Goal: Information Seeking & Learning: Learn about a topic

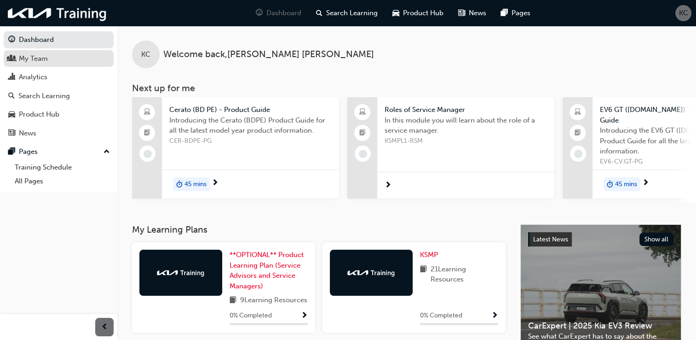
click at [37, 60] on div "My Team" at bounding box center [33, 58] width 29 height 11
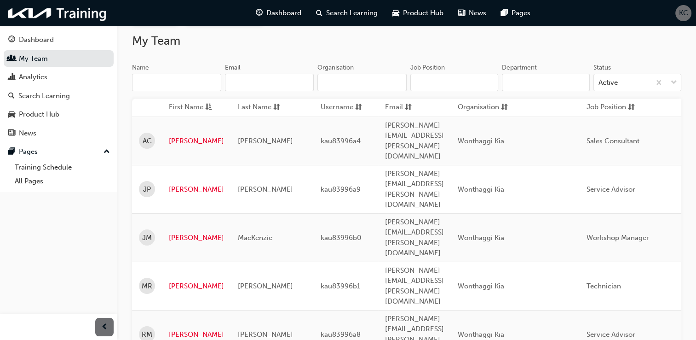
scroll to position [86, 0]
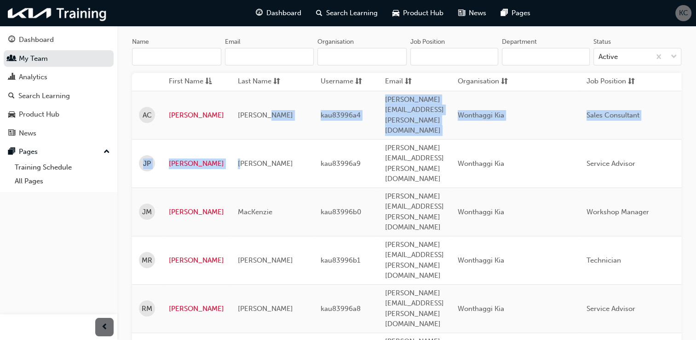
drag, startPoint x: 238, startPoint y: 115, endPoint x: 265, endPoint y: 113, distance: 26.8
click at [265, 139] on td "[PERSON_NAME]" at bounding box center [272, 163] width 83 height 48
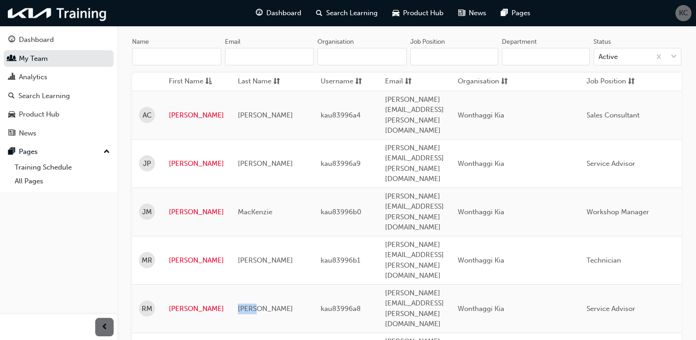
drag, startPoint x: 234, startPoint y: 194, endPoint x: 254, endPoint y: 194, distance: 19.8
click at [254, 304] on span "[PERSON_NAME]" at bounding box center [265, 308] width 55 height 8
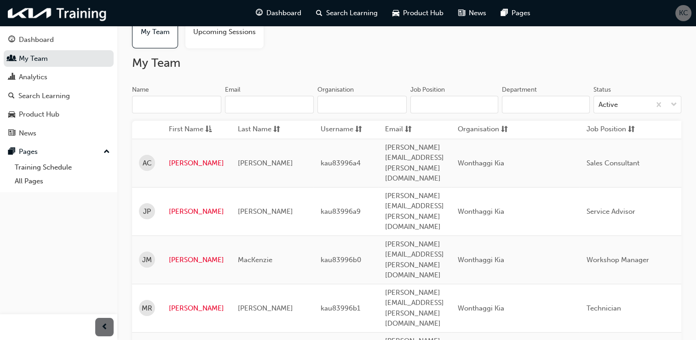
scroll to position [0, 0]
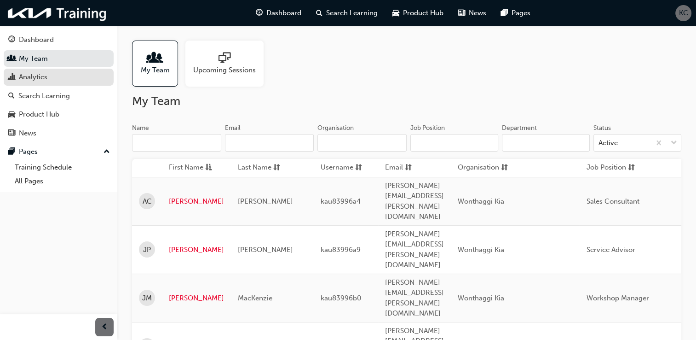
click at [52, 78] on div "Analytics" at bounding box center [58, 77] width 101 height 12
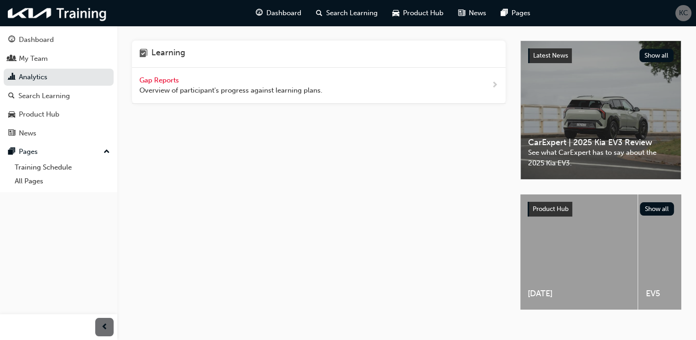
click at [156, 81] on span "Gap Reports" at bounding box center [159, 80] width 41 height 8
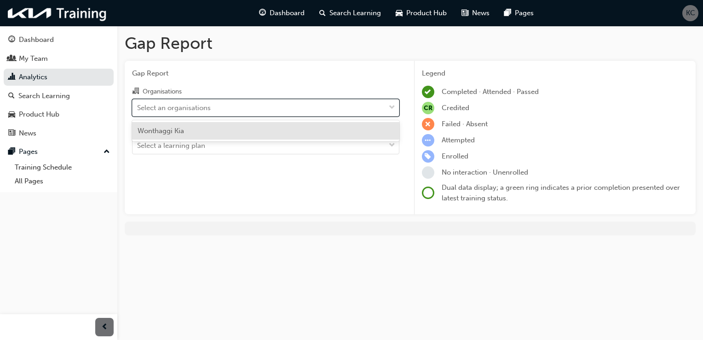
click at [177, 106] on div "Select an organisations" at bounding box center [174, 107] width 74 height 11
click at [138, 106] on input "Organisations option Wonthaggi Kia focused, 1 of 1. 1 result available. Use Up …" at bounding box center [137, 107] width 1 height 8
click at [169, 131] on span "Wonthaggi Kia" at bounding box center [161, 131] width 46 height 8
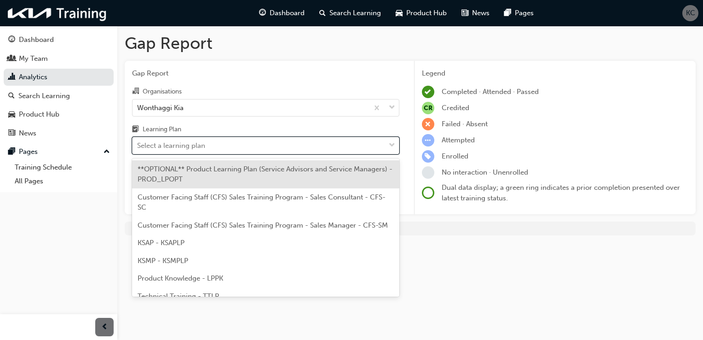
click at [185, 146] on div "Select a learning plan" at bounding box center [171, 145] width 68 height 11
click at [138, 146] on input "Learning Plan option **OPTIONAL** Product Learning Plan (Service Advisors and S…" at bounding box center [137, 145] width 1 height 8
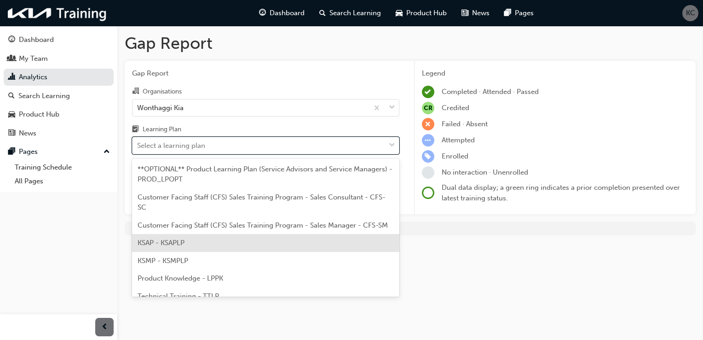
click at [170, 244] on span "KSAP - KSAPLP" at bounding box center [161, 242] width 47 height 8
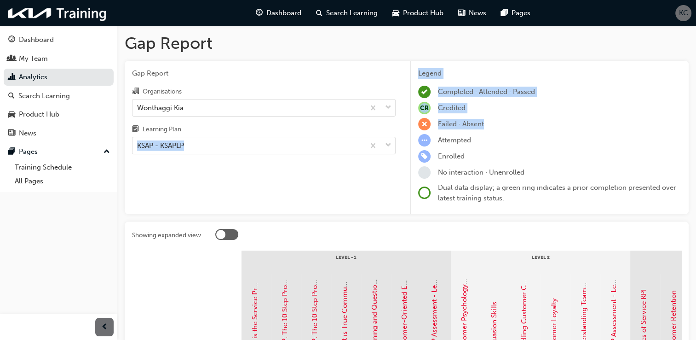
drag, startPoint x: 486, startPoint y: 127, endPoint x: 390, endPoint y: 119, distance: 95.6
click at [390, 119] on div "Gap Report Organisations Wonthaggi Kia Learning Plan KSAP - KSAPLP Legend Compl…" at bounding box center [407, 138] width 564 height 154
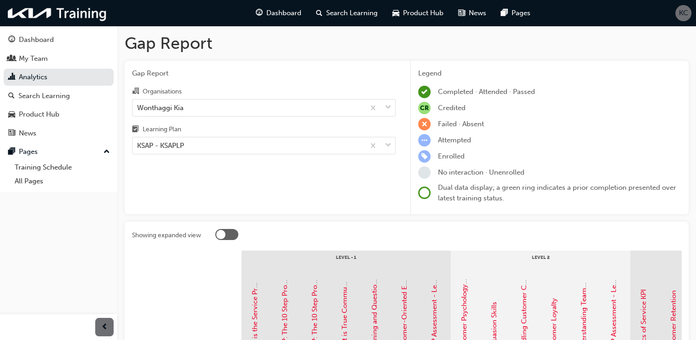
drag, startPoint x: 390, startPoint y: 119, endPoint x: 526, endPoint y: 134, distance: 136.6
click at [526, 134] on div "Attempted" at bounding box center [549, 140] width 263 height 12
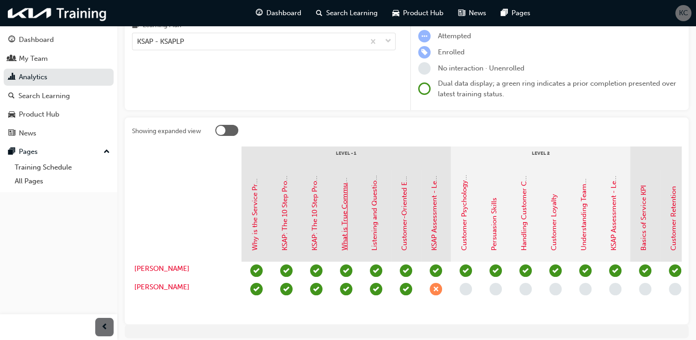
scroll to position [146, 0]
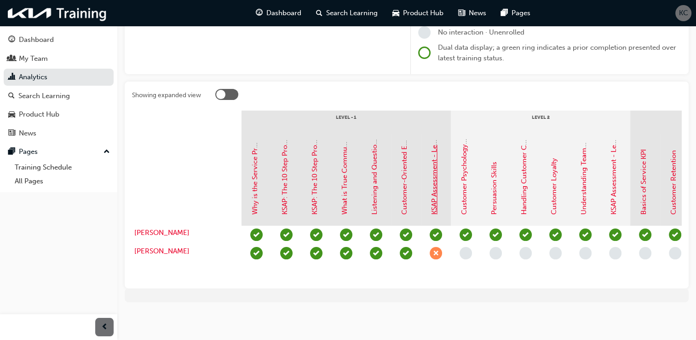
click at [434, 201] on link "KSAP Assessment - Level 1" at bounding box center [434, 173] width 8 height 84
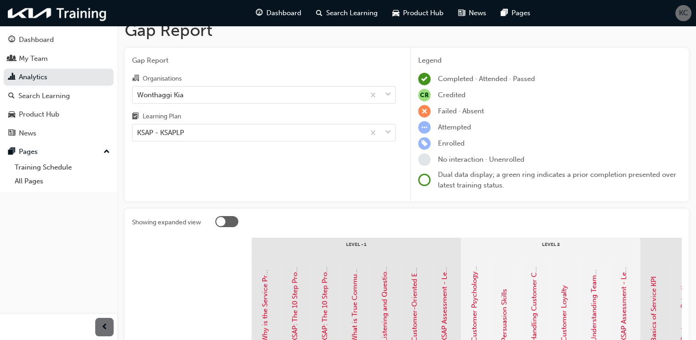
scroll to position [8, 0]
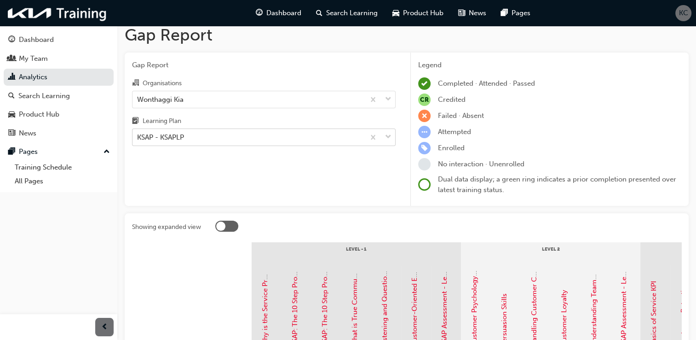
click at [267, 135] on div "KSAP - KSAPLP" at bounding box center [249, 137] width 232 height 16
click at [138, 135] on input "Learning Plan KSAP - KSAPLP" at bounding box center [137, 137] width 1 height 8
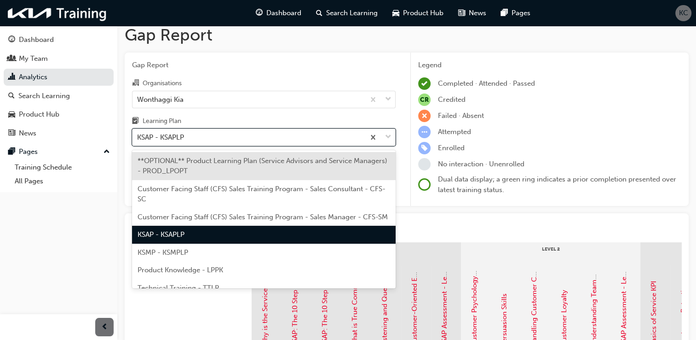
click at [166, 256] on span "KSMP - KSMPLP" at bounding box center [163, 252] width 51 height 8
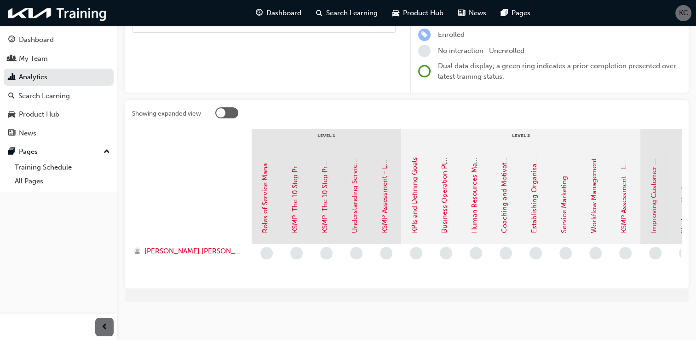
click at [247, 64] on div "Gap Report Organisations Wonthaggi Kia Learning Plan KSMP - KSMPLP" at bounding box center [264, 16] width 278 height 154
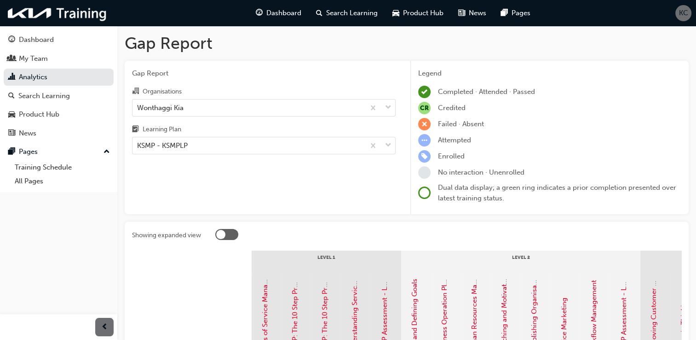
click at [269, 191] on div "Gap Report Organisations Wonthaggi Kia Learning Plan KSMP - KSMPLP" at bounding box center [264, 138] width 278 height 154
click at [177, 146] on div "KSMP - KSMPLP" at bounding box center [162, 145] width 51 height 11
click at [138, 146] on input "Learning Plan KSMP - KSMPLP" at bounding box center [137, 145] width 1 height 8
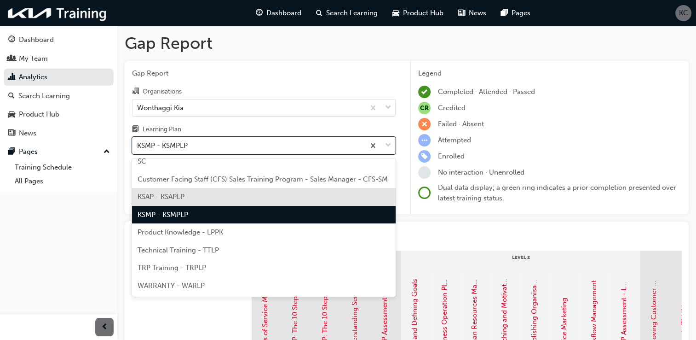
scroll to position [56, 0]
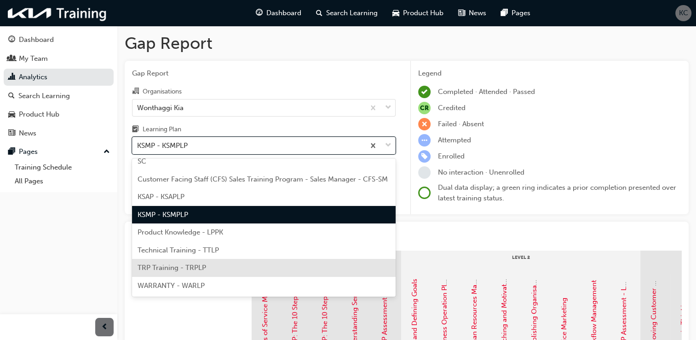
click at [195, 267] on span "TRP Training - TRPLP" at bounding box center [172, 267] width 69 height 8
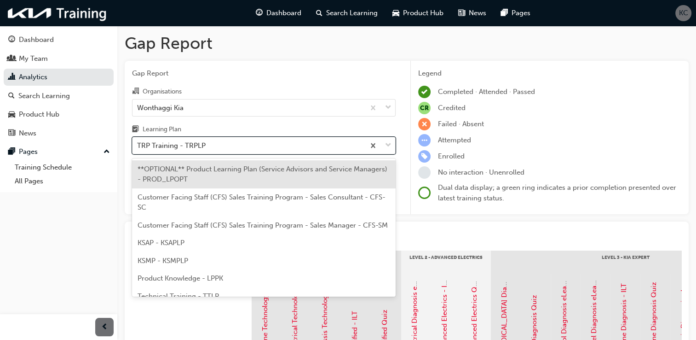
click at [193, 145] on div "TRP Training - TRPLP" at bounding box center [171, 145] width 69 height 11
click at [138, 145] on input "Learning Plan option TRP Training - TRPLP, selected. option **OPTIONAL** Produc…" at bounding box center [137, 145] width 1 height 8
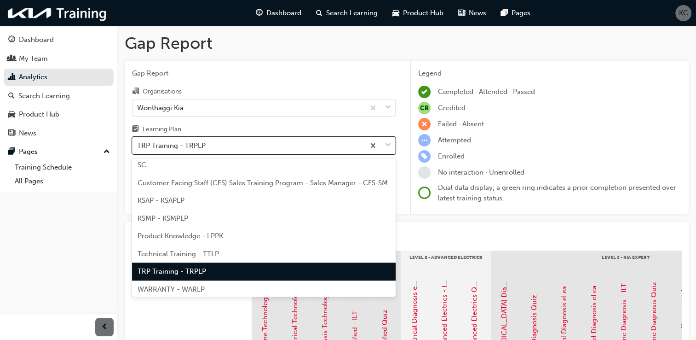
scroll to position [56, 0]
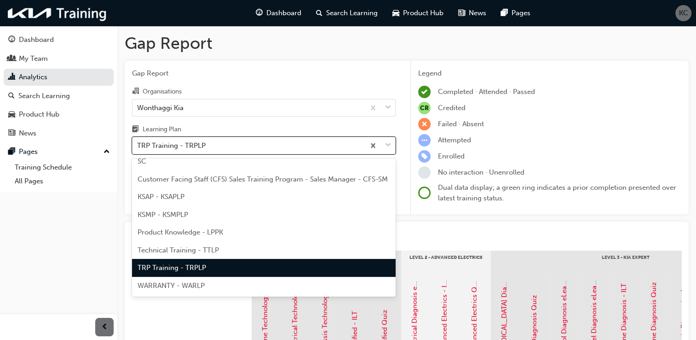
click at [81, 222] on div "Dashboard My Team Analytics Search Learning Product Hub News Pages Pages Traini…" at bounding box center [58, 158] width 117 height 317
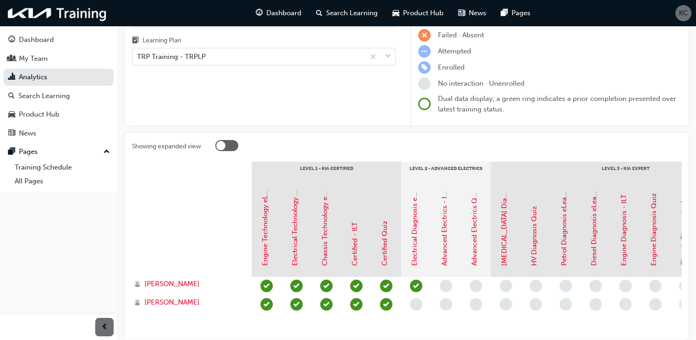
scroll to position [146, 0]
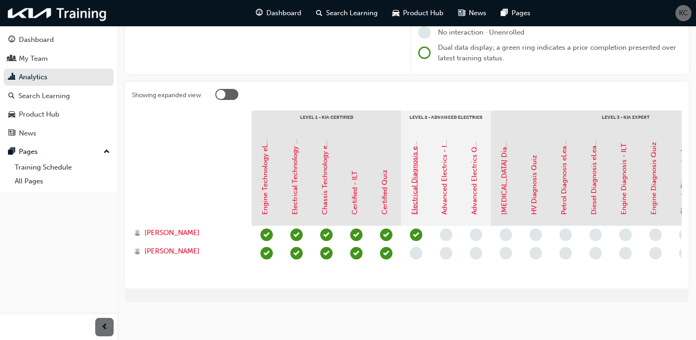
click at [416, 170] on link "Electrical Diagnosis eLearning" at bounding box center [415, 166] width 8 height 96
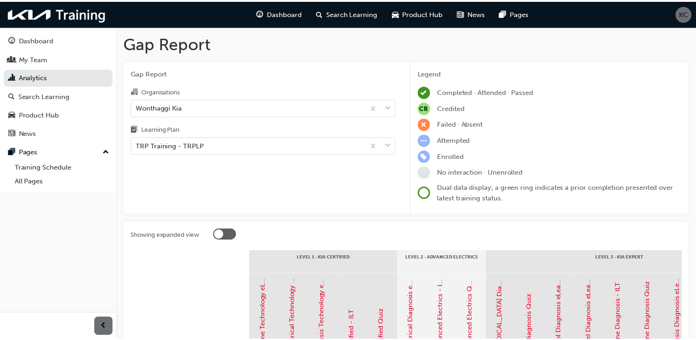
scroll to position [146, 0]
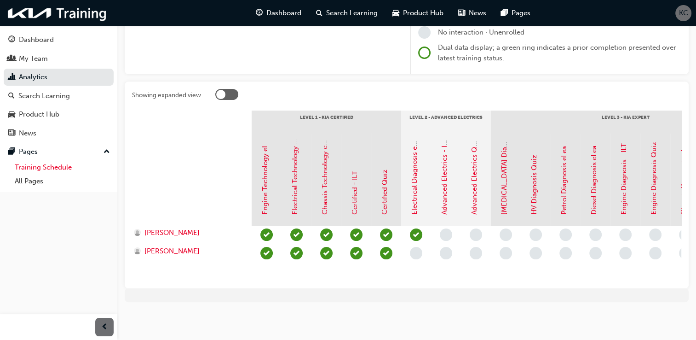
click at [37, 168] on link "Training Schedule" at bounding box center [62, 167] width 103 height 14
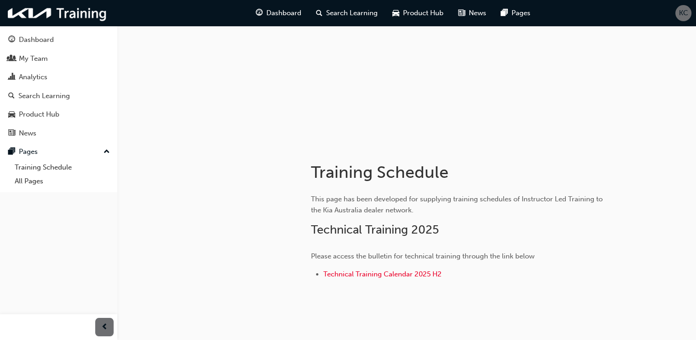
scroll to position [97, 0]
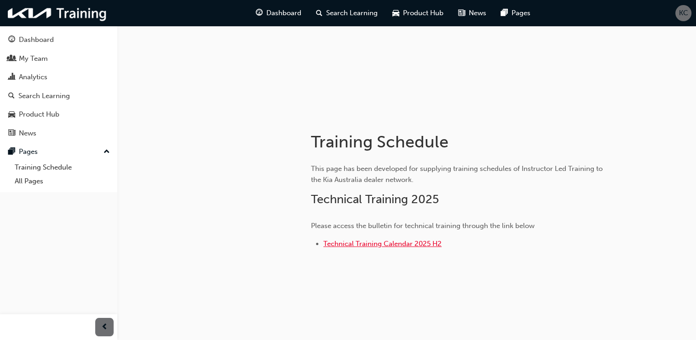
click at [348, 243] on span "Technical Training Calendar 2025 H2" at bounding box center [383, 243] width 118 height 8
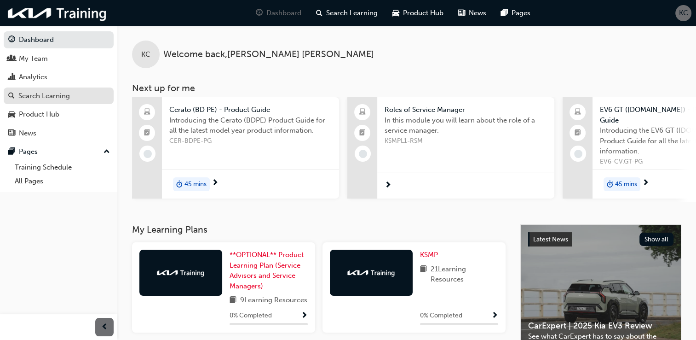
click at [59, 96] on div "Search Learning" at bounding box center [44, 96] width 52 height 11
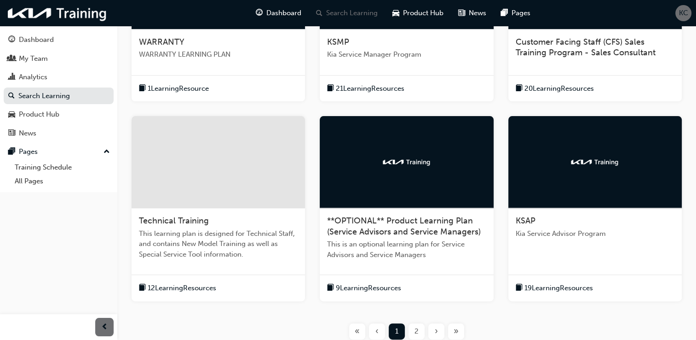
scroll to position [276, 0]
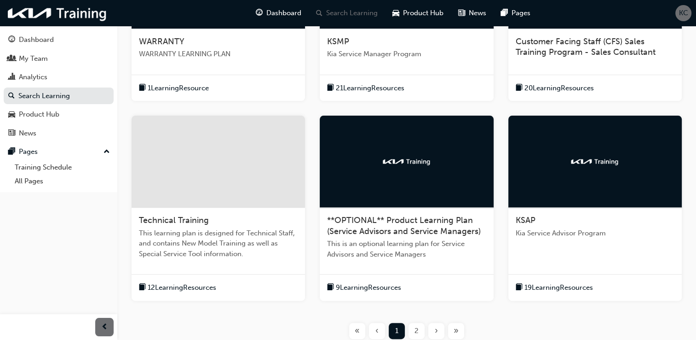
click at [193, 163] on div at bounding box center [219, 162] width 174 height 92
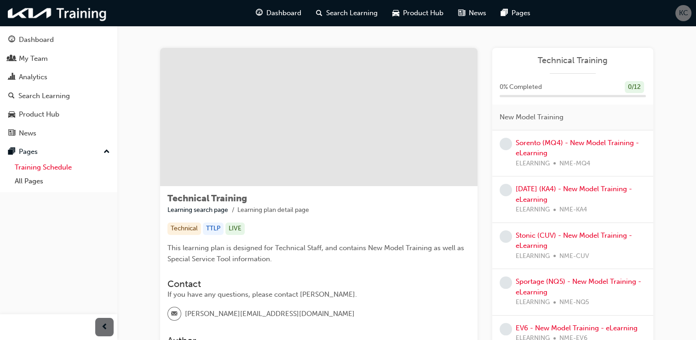
click at [60, 168] on link "Training Schedule" at bounding box center [62, 167] width 103 height 14
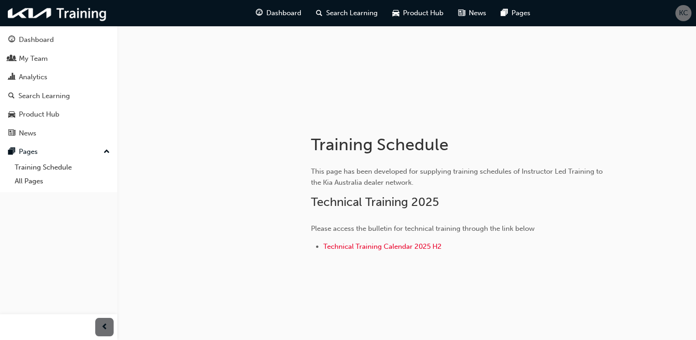
scroll to position [97, 0]
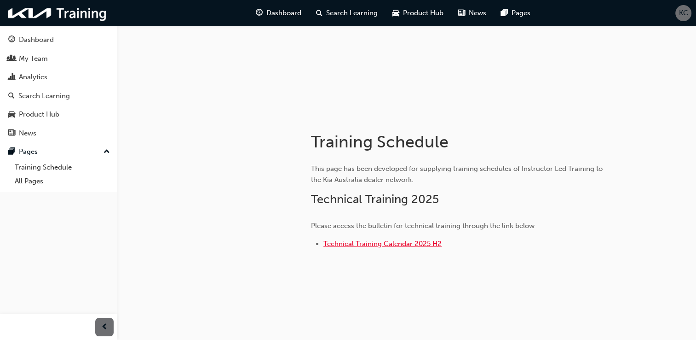
click at [387, 243] on span "Technical Training Calendar 2025 H2" at bounding box center [383, 243] width 118 height 8
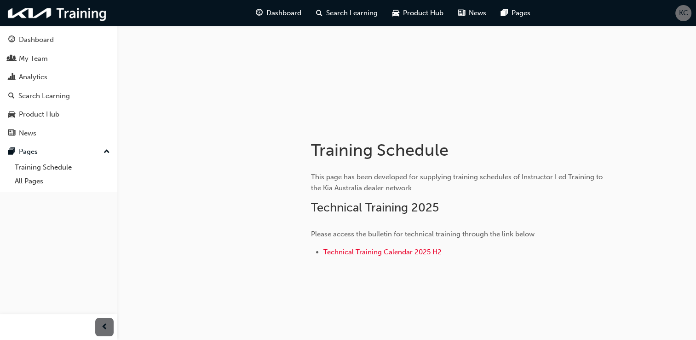
scroll to position [92, 0]
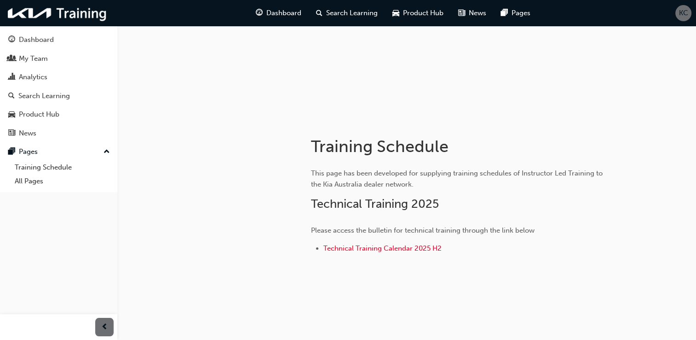
click at [244, 168] on div at bounding box center [214, 205] width 166 height 174
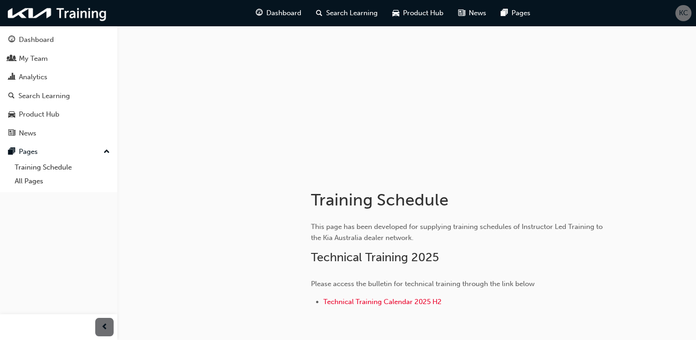
scroll to position [0, 0]
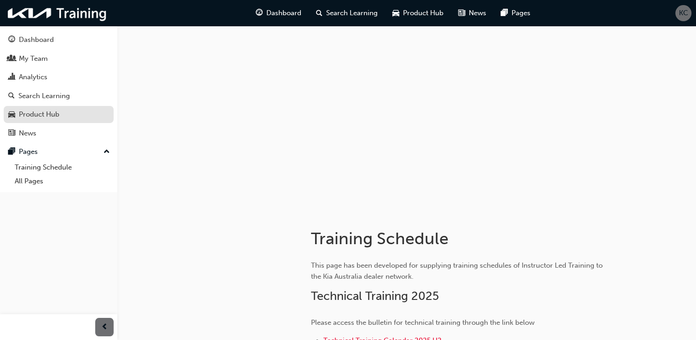
click at [45, 109] on div "Product Hub" at bounding box center [58, 115] width 101 height 12
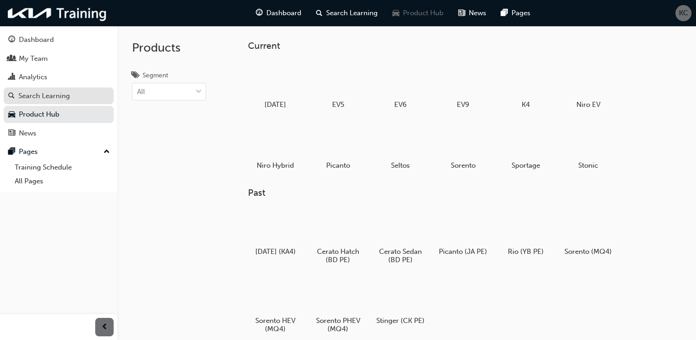
click at [49, 99] on div "Search Learning" at bounding box center [44, 96] width 52 height 11
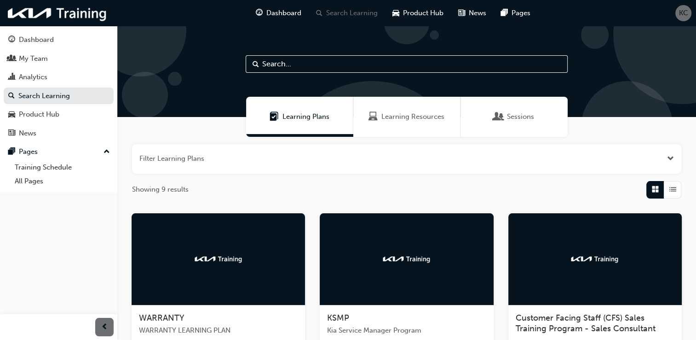
scroll to position [349, 0]
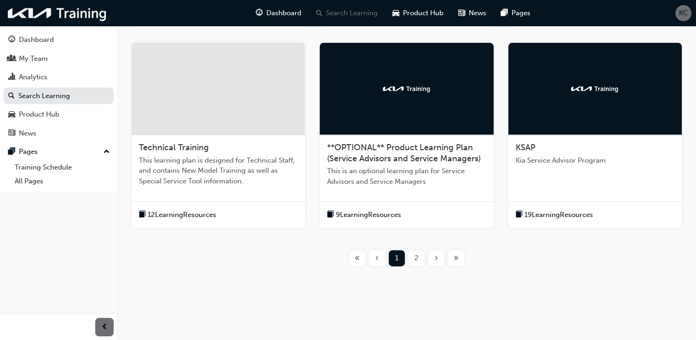
click at [416, 257] on span "2" at bounding box center [417, 258] width 4 height 11
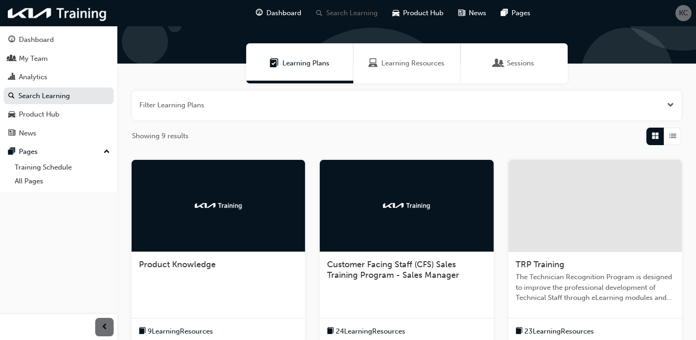
scroll to position [32, 0]
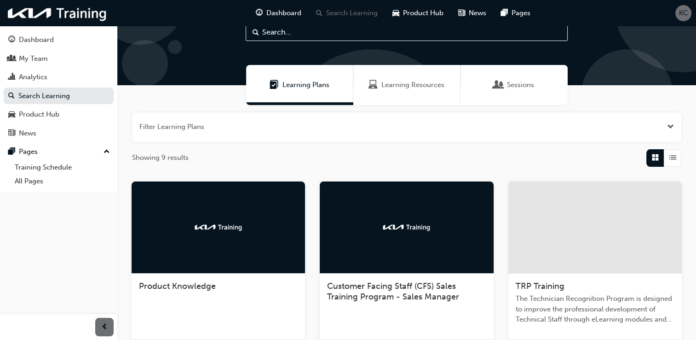
click at [573, 209] on div at bounding box center [596, 227] width 174 height 92
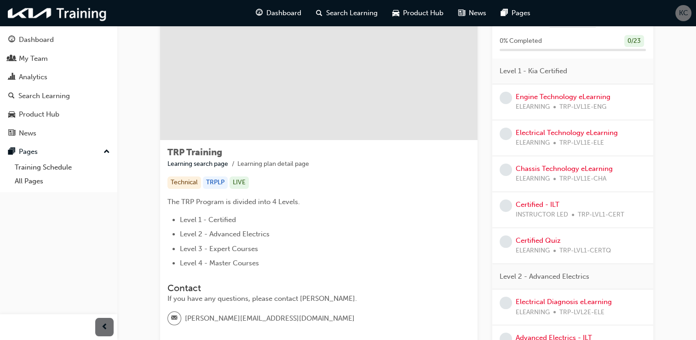
scroll to position [138, 0]
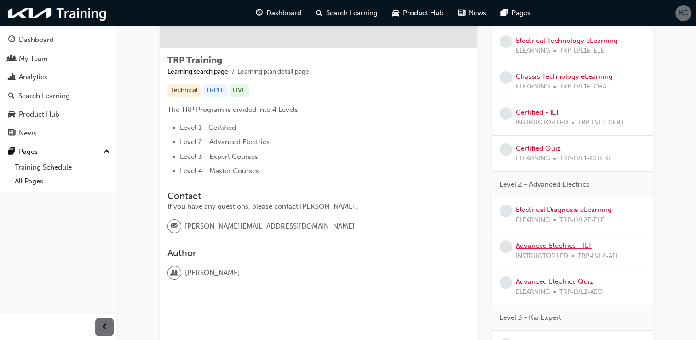
click at [565, 243] on link "Advanced Electrics - ILT" at bounding box center [554, 245] width 76 height 8
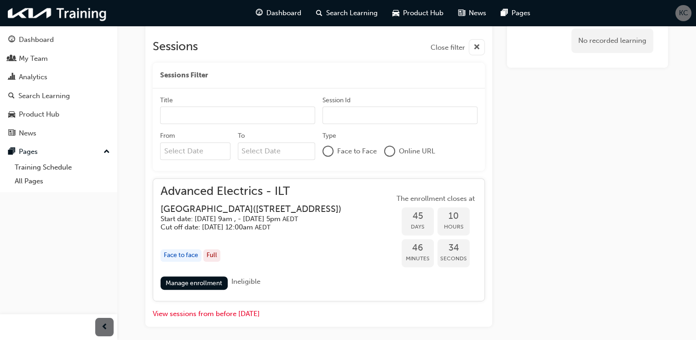
scroll to position [376, 0]
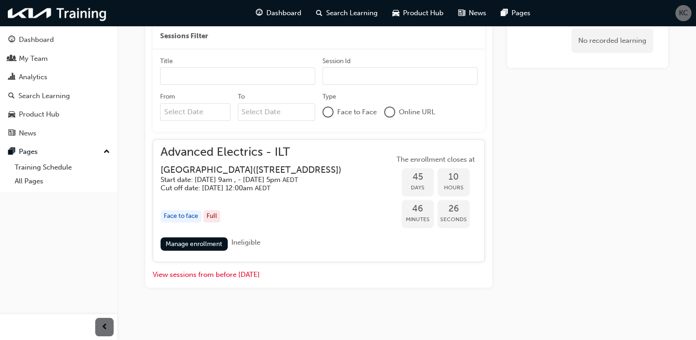
click at [332, 175] on h3 "[GEOGRAPHIC_DATA] ( [STREET_ADDRESS] )" at bounding box center [251, 169] width 181 height 11
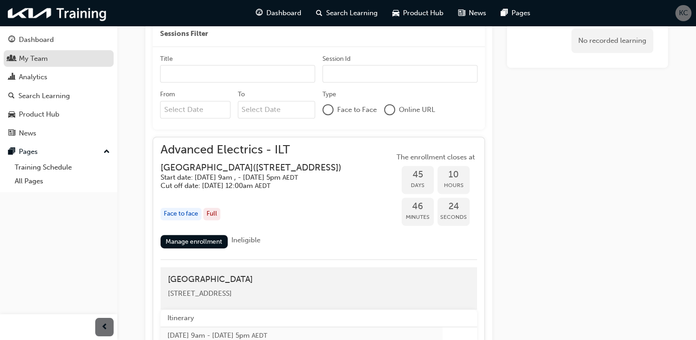
click at [41, 55] on div "My Team" at bounding box center [33, 58] width 29 height 11
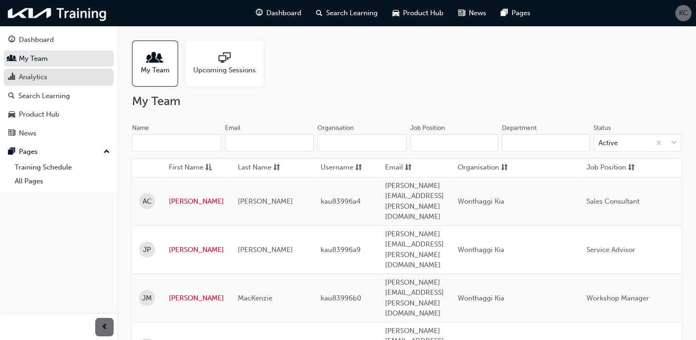
click at [25, 77] on div "Analytics" at bounding box center [33, 77] width 29 height 11
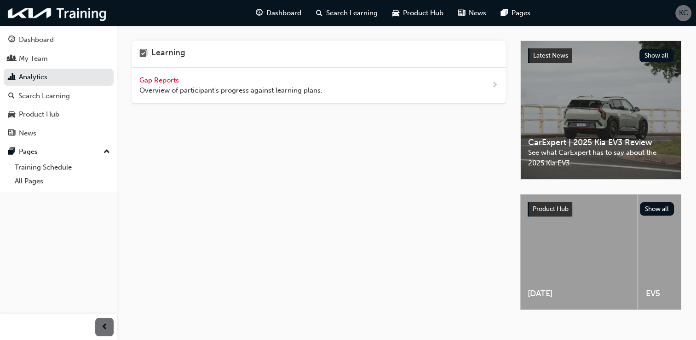
click at [166, 78] on span "Gap Reports" at bounding box center [159, 80] width 41 height 8
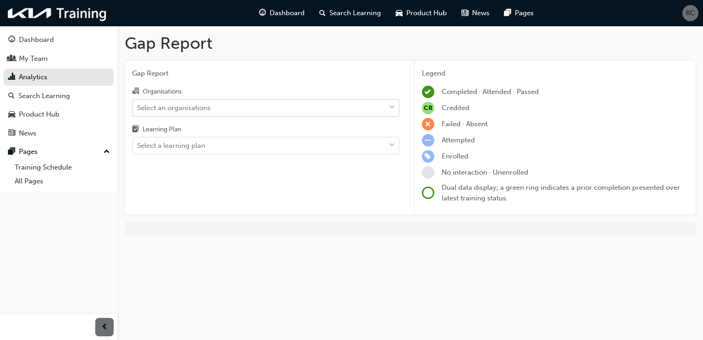
click at [188, 110] on div "Select an organisations" at bounding box center [174, 107] width 74 height 11
click at [138, 110] on input "Organisations Select an organisations" at bounding box center [137, 107] width 1 height 8
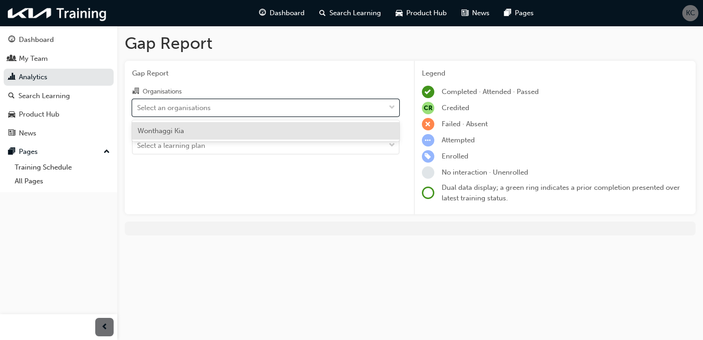
click at [171, 132] on span "Wonthaggi Kia" at bounding box center [161, 131] width 46 height 8
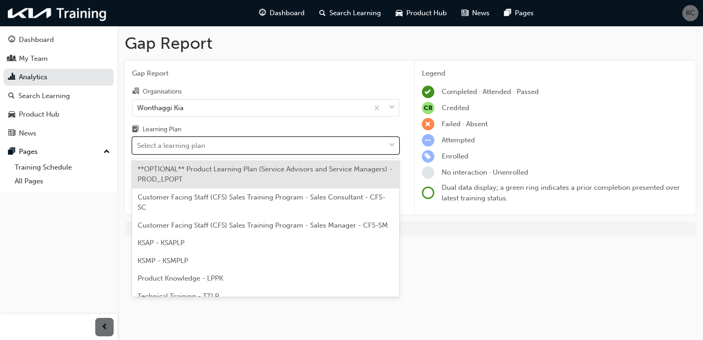
click at [202, 147] on div "Select a learning plan" at bounding box center [171, 145] width 68 height 11
click at [138, 147] on input "Learning Plan option **OPTIONAL** Product Learning Plan (Service Advisors and S…" at bounding box center [137, 145] width 1 height 8
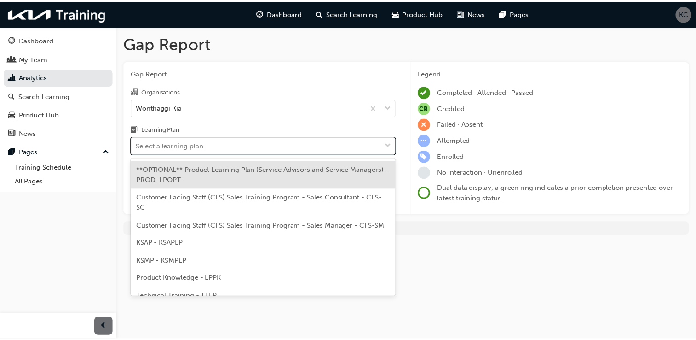
scroll to position [46, 0]
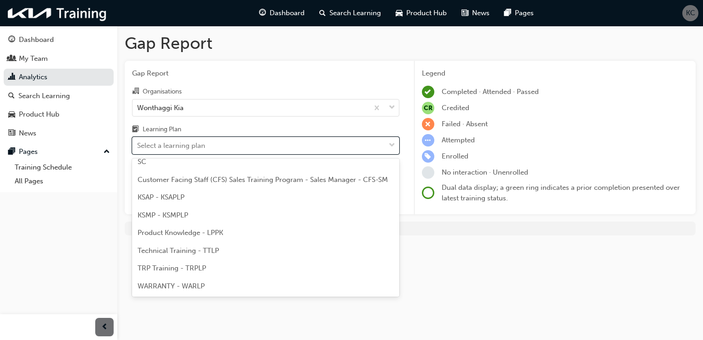
click at [172, 268] on span "TRP Training - TRPLP" at bounding box center [172, 268] width 69 height 8
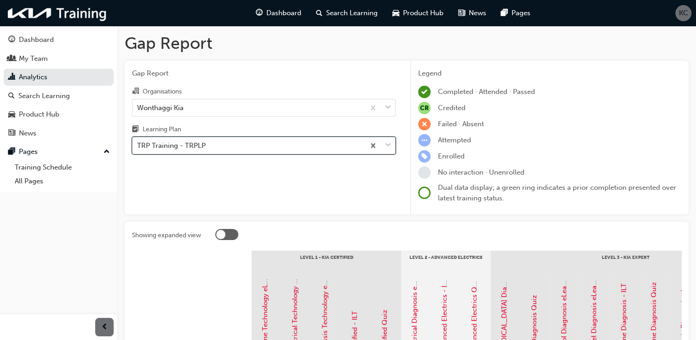
click at [324, 149] on div "TRP Training - TRPLP" at bounding box center [249, 146] width 232 height 16
click at [138, 149] on input "Learning Plan option TRP Training - TRPLP, selected. 0 results available. Selec…" at bounding box center [137, 145] width 1 height 8
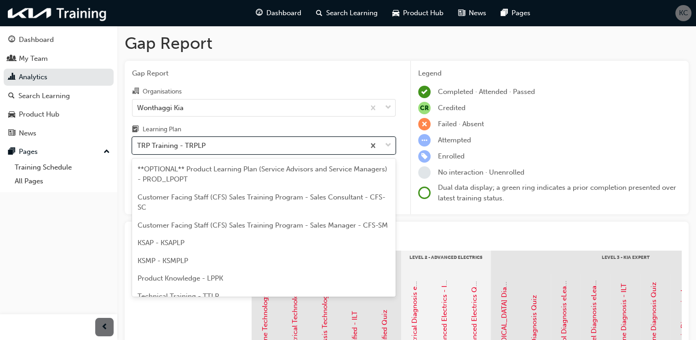
scroll to position [56, 0]
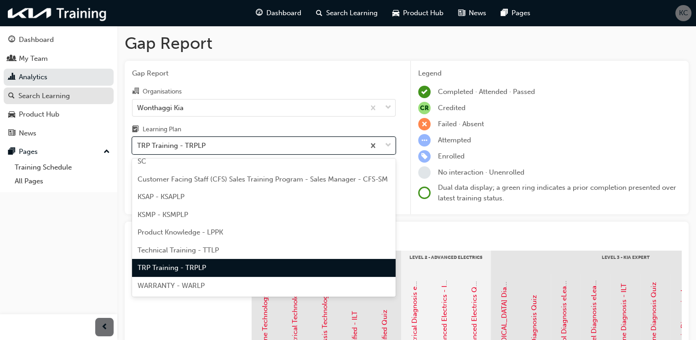
click at [55, 96] on div "Search Learning" at bounding box center [44, 96] width 52 height 11
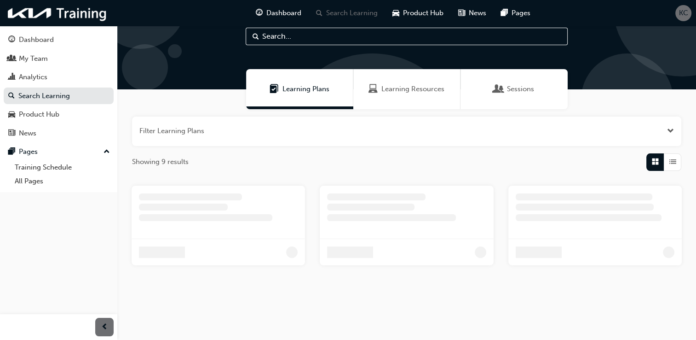
scroll to position [122, 0]
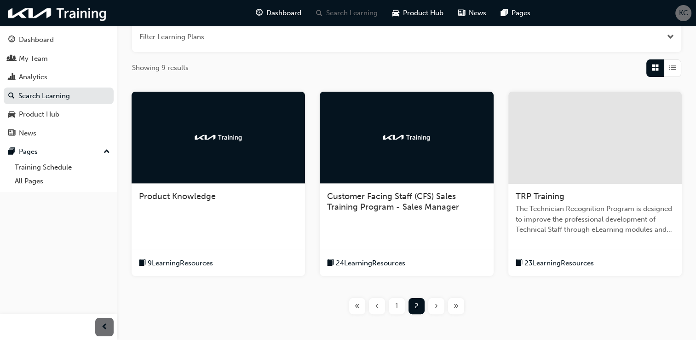
click at [393, 307] on div "1" at bounding box center [397, 306] width 16 height 16
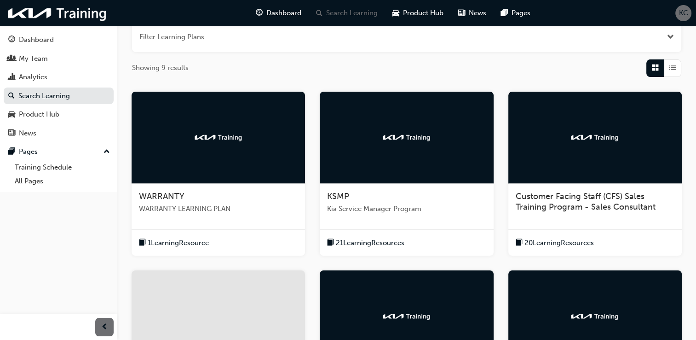
click at [223, 135] on img at bounding box center [218, 137] width 51 height 9
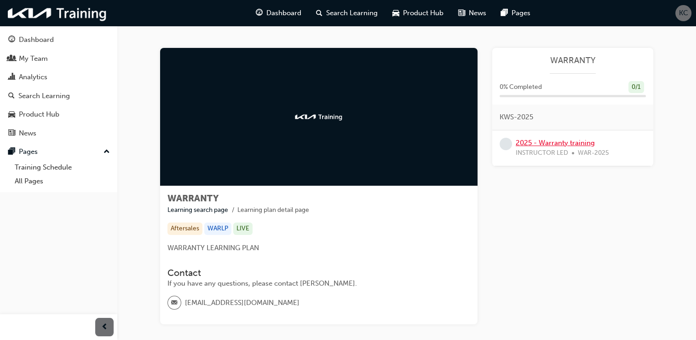
click at [548, 139] on link "2025 - Warranty training" at bounding box center [555, 143] width 79 height 8
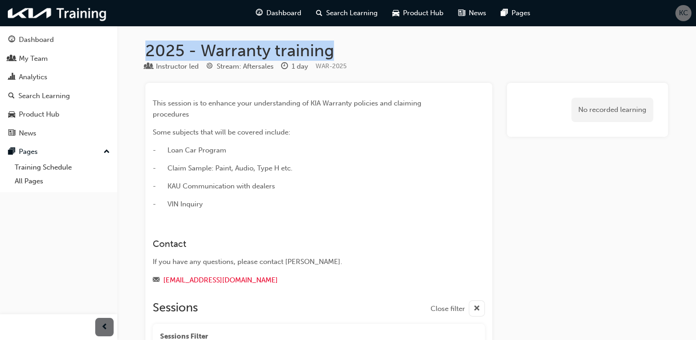
drag, startPoint x: 351, startPoint y: 48, endPoint x: 140, endPoint y: 45, distance: 210.8
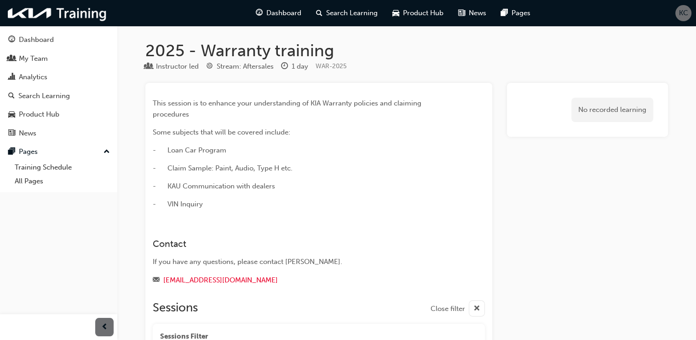
click at [420, 66] on div "Instructor led Stream: Aftersales 1 day WAR-2025" at bounding box center [406, 68] width 523 height 15
click at [362, 44] on h1 "2025 - Warranty training" at bounding box center [406, 51] width 523 height 20
drag, startPoint x: 522, startPoint y: 52, endPoint x: 513, endPoint y: 52, distance: 8.7
click at [514, 52] on h1 "2025 - Warranty training" at bounding box center [406, 51] width 523 height 20
